Goal: Task Accomplishment & Management: Manage account settings

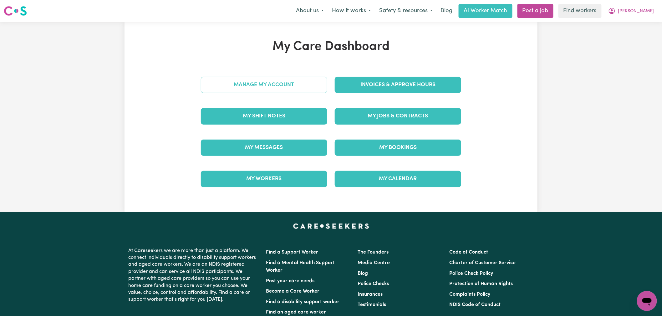
click at [261, 91] on link "Manage My Account" at bounding box center [264, 85] width 126 height 16
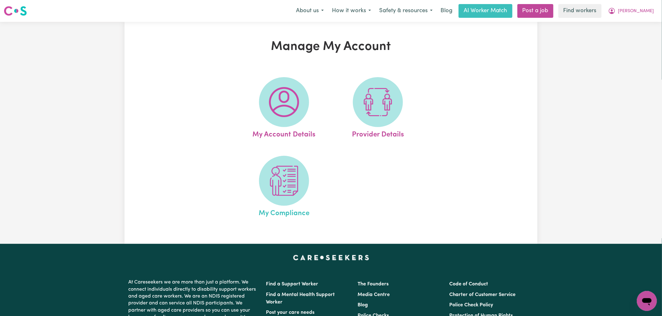
click at [254, 195] on link "My Compliance" at bounding box center [284, 187] width 90 height 63
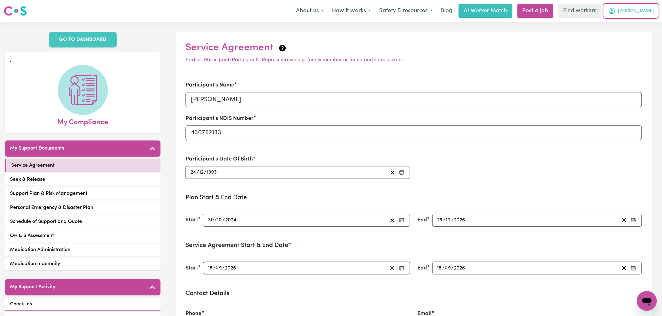
click at [654, 10] on button "[PERSON_NAME]" at bounding box center [631, 10] width 54 height 13
click at [642, 21] on link "My Dashboard" at bounding box center [632, 24] width 49 height 12
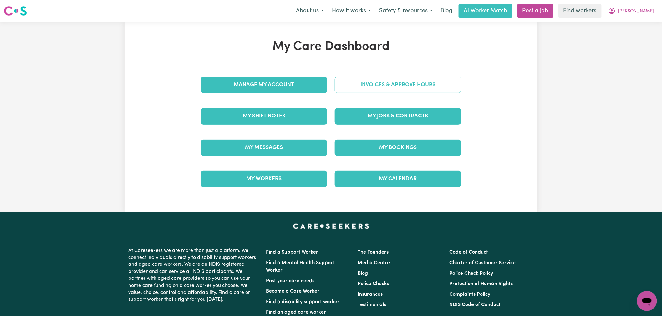
click at [436, 86] on link "Invoices & Approve Hours" at bounding box center [398, 85] width 126 height 16
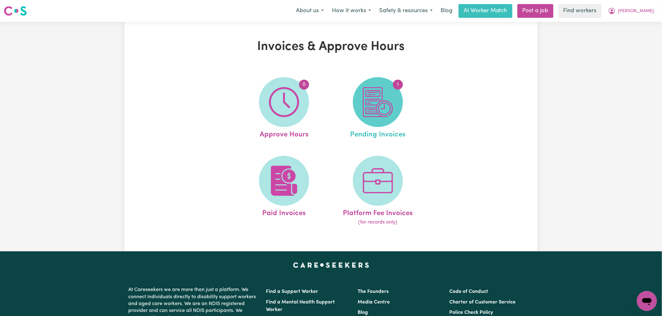
click at [365, 100] on img at bounding box center [378, 102] width 30 height 30
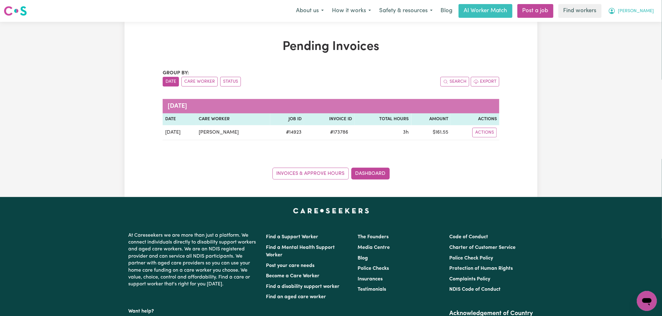
click at [646, 14] on span "[PERSON_NAME]" at bounding box center [636, 11] width 36 height 7
click at [644, 27] on link "My Dashboard" at bounding box center [632, 24] width 49 height 12
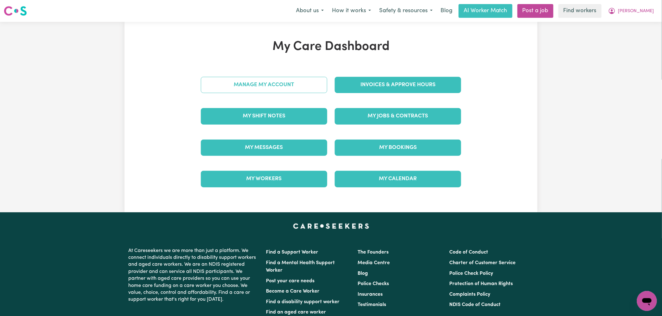
click at [238, 86] on link "Manage My Account" at bounding box center [264, 85] width 126 height 16
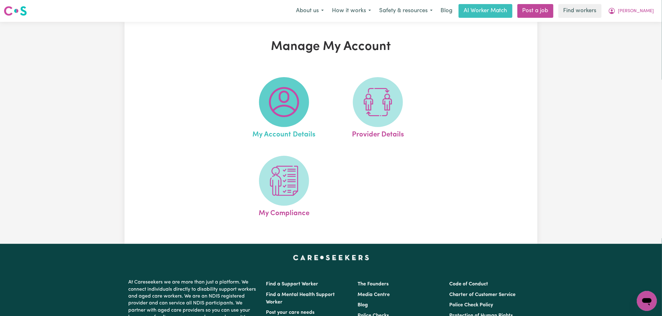
click at [284, 94] on img at bounding box center [284, 102] width 30 height 30
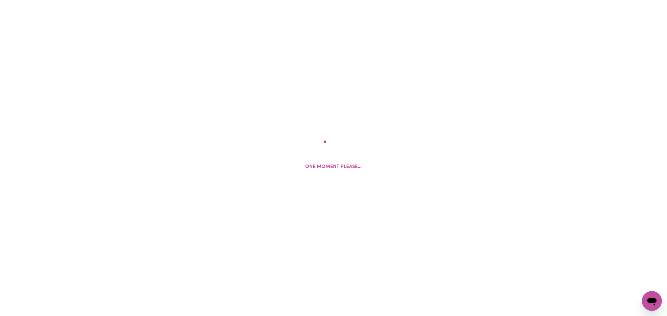
select select "text"
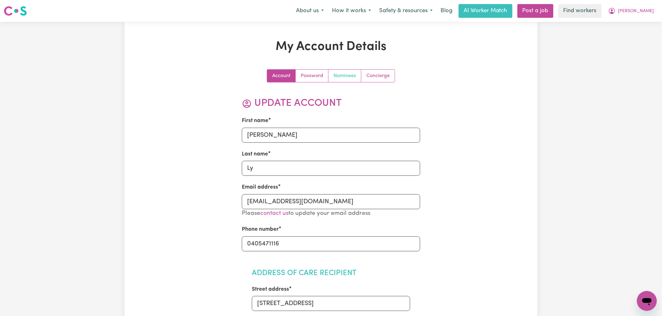
click at [349, 73] on link "Nominees" at bounding box center [344, 76] width 33 height 13
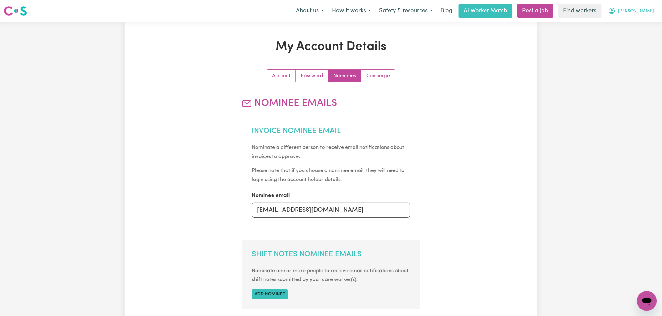
click at [651, 11] on span "[PERSON_NAME]" at bounding box center [636, 11] width 36 height 7
click at [641, 28] on link "My Dashboard" at bounding box center [632, 24] width 49 height 12
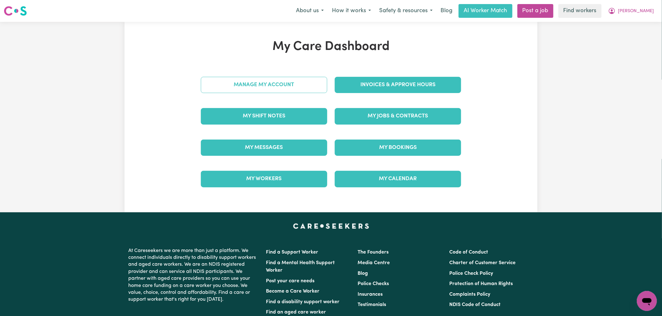
click at [273, 88] on link "Manage My Account" at bounding box center [264, 85] width 126 height 16
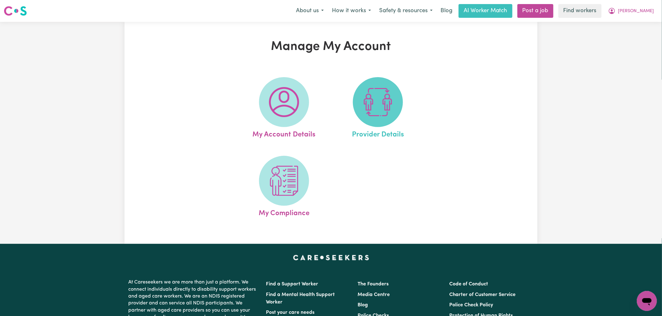
click at [371, 109] on img at bounding box center [378, 102] width 30 height 30
select select "NDIS_FUNDING_PLAN_MANAGED"
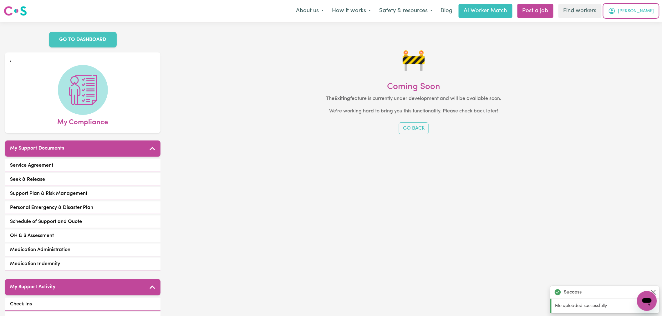
click at [645, 13] on span "[PERSON_NAME]" at bounding box center [636, 11] width 36 height 7
click at [642, 36] on link "Logout" at bounding box center [632, 36] width 49 height 12
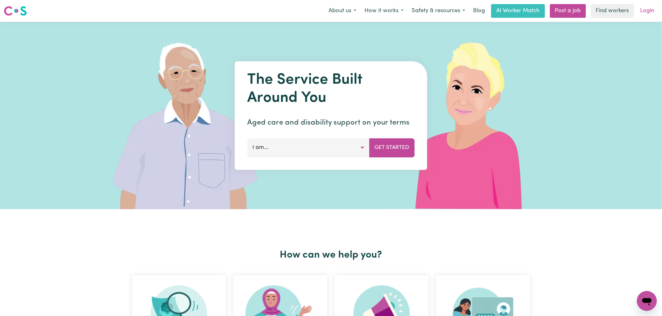
click at [645, 10] on link "Login" at bounding box center [647, 11] width 22 height 14
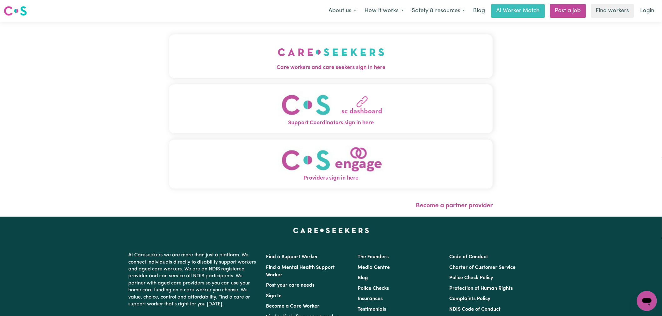
click at [169, 92] on button "Support Coordinators sign in here" at bounding box center [330, 108] width 323 height 49
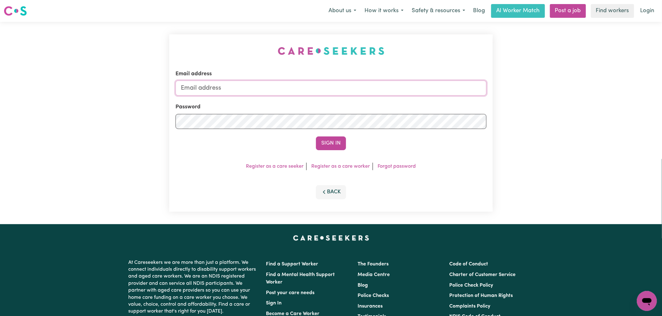
type input "lindsay@careseekers.com.au"
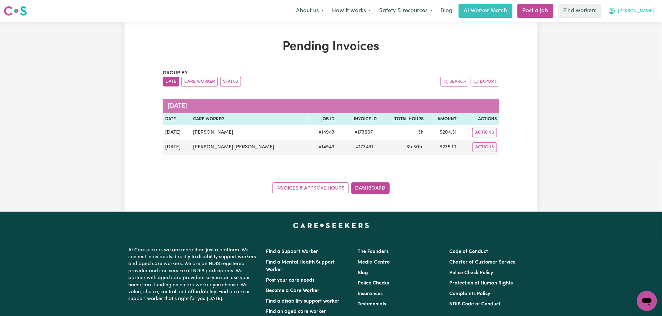
click at [652, 10] on button "Andrew" at bounding box center [631, 10] width 54 height 13
click at [631, 35] on link "Logout" at bounding box center [632, 36] width 49 height 12
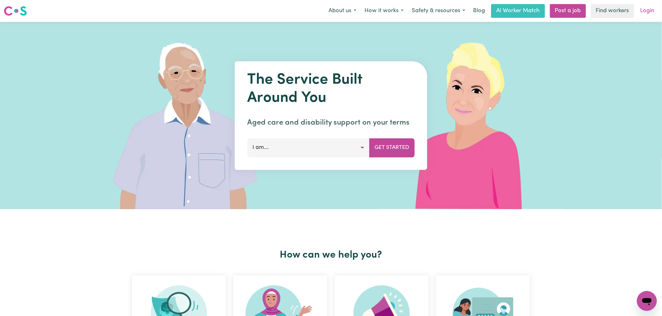
click at [652, 7] on link "Login" at bounding box center [647, 11] width 22 height 14
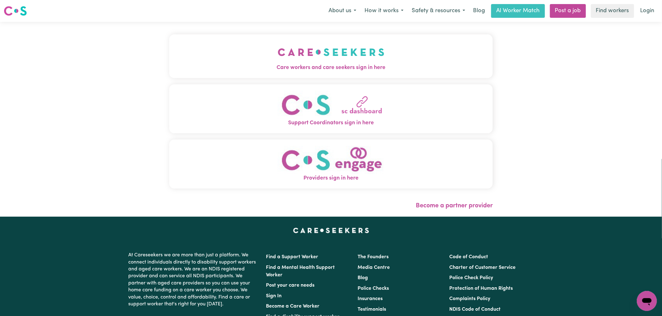
click at [282, 55] on button "Care workers and care seekers sign in here" at bounding box center [330, 56] width 323 height 44
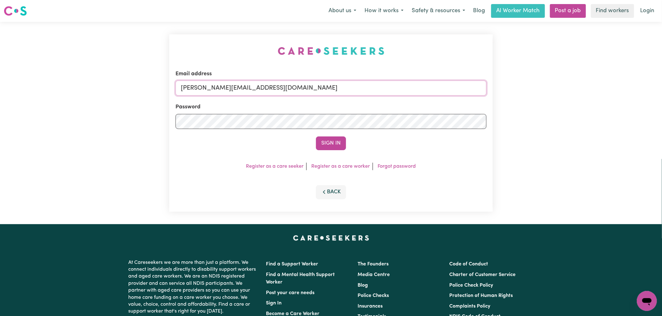
click at [305, 83] on input "[PERSON_NAME][EMAIL_ADDRESS][DOMAIN_NAME]" at bounding box center [330, 88] width 311 height 15
drag, startPoint x: 214, startPoint y: 88, endPoint x: 210, endPoint y: 86, distance: 4.1
click at [210, 86] on input "superuserhomecaringHD@careseekers.com.au" at bounding box center [330, 88] width 311 height 15
type input "superuser~homecaringHD@careseekers.com.au"
click at [316, 137] on button "Sign In" at bounding box center [331, 144] width 30 height 14
